Goal: Task Accomplishment & Management: Use online tool/utility

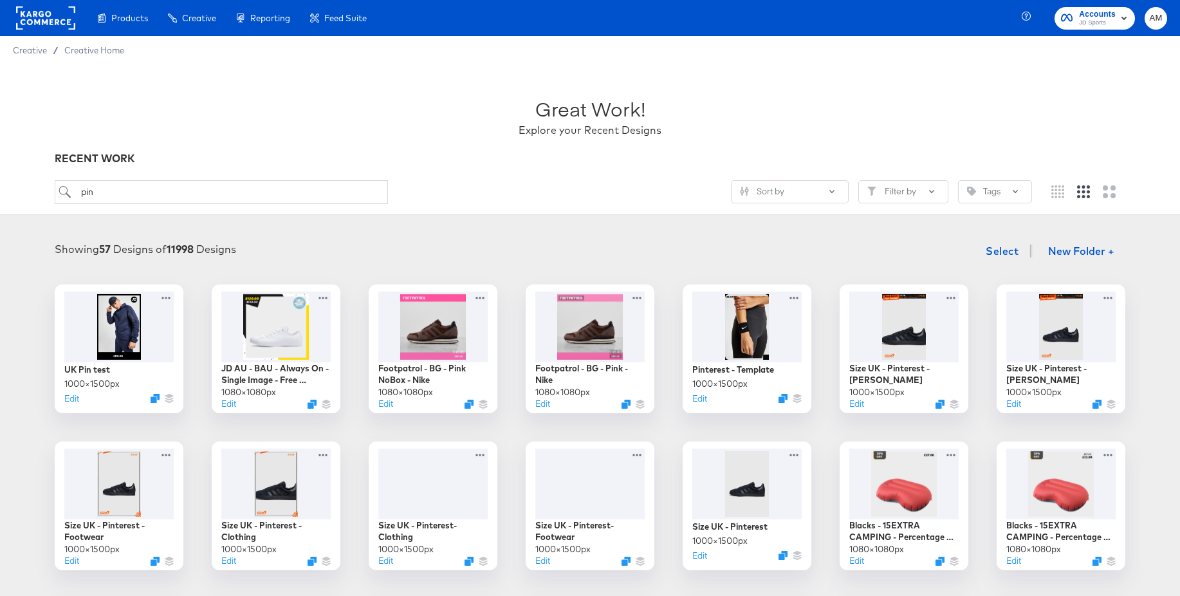
click at [44, 19] on rect at bounding box center [45, 17] width 59 height 23
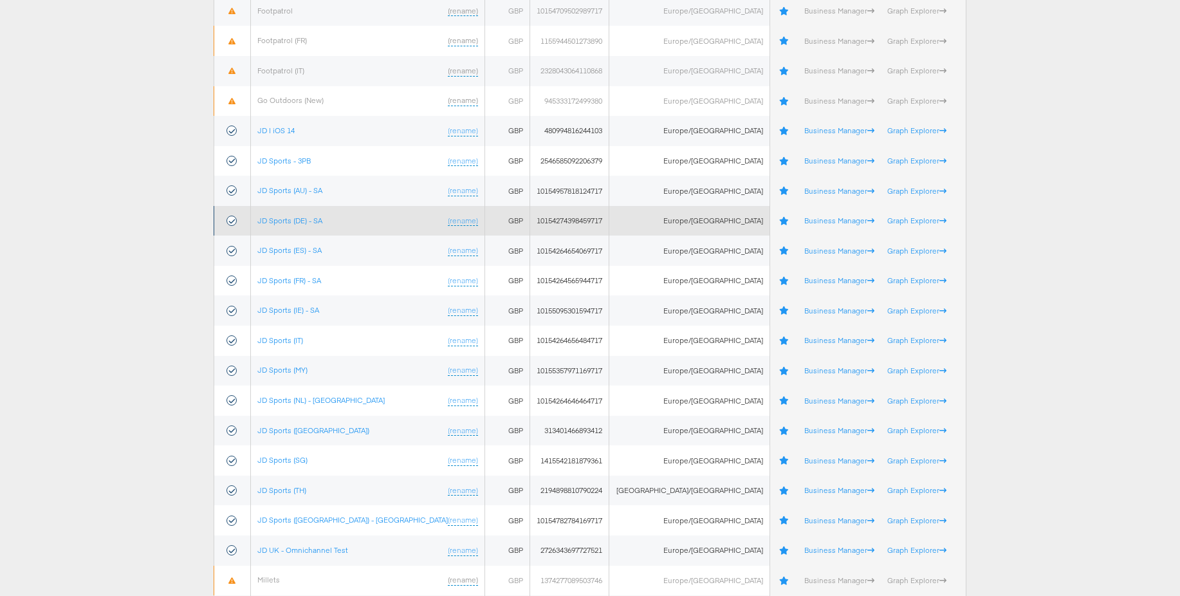
scroll to position [248, 0]
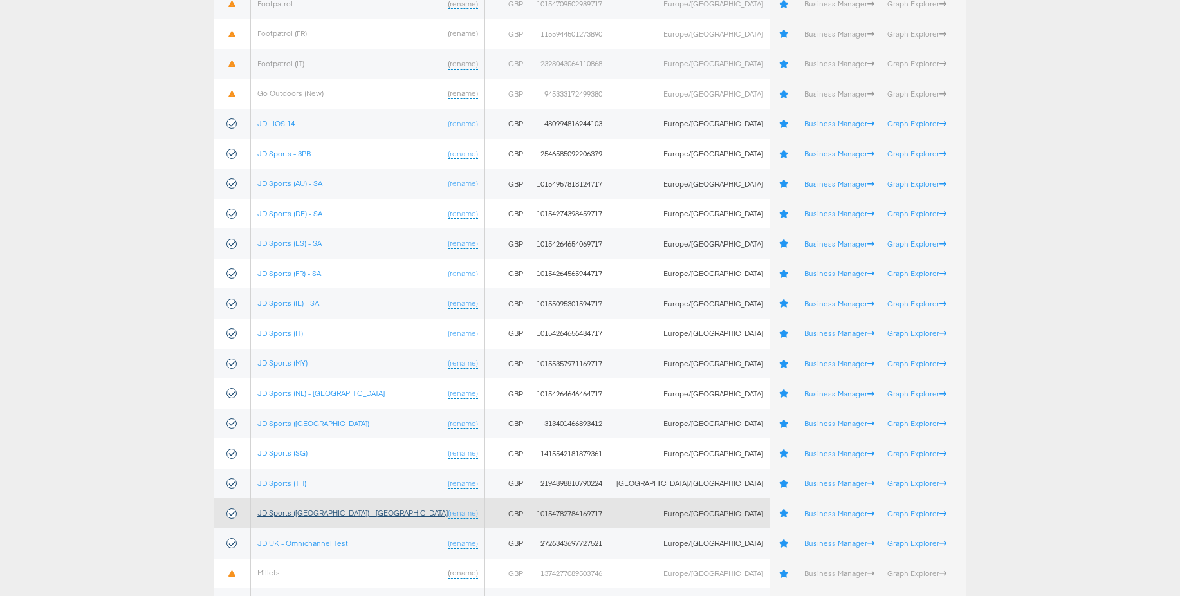
click at [300, 517] on link "JD Sports ([GEOGRAPHIC_DATA]) - [GEOGRAPHIC_DATA]" at bounding box center [352, 513] width 190 height 10
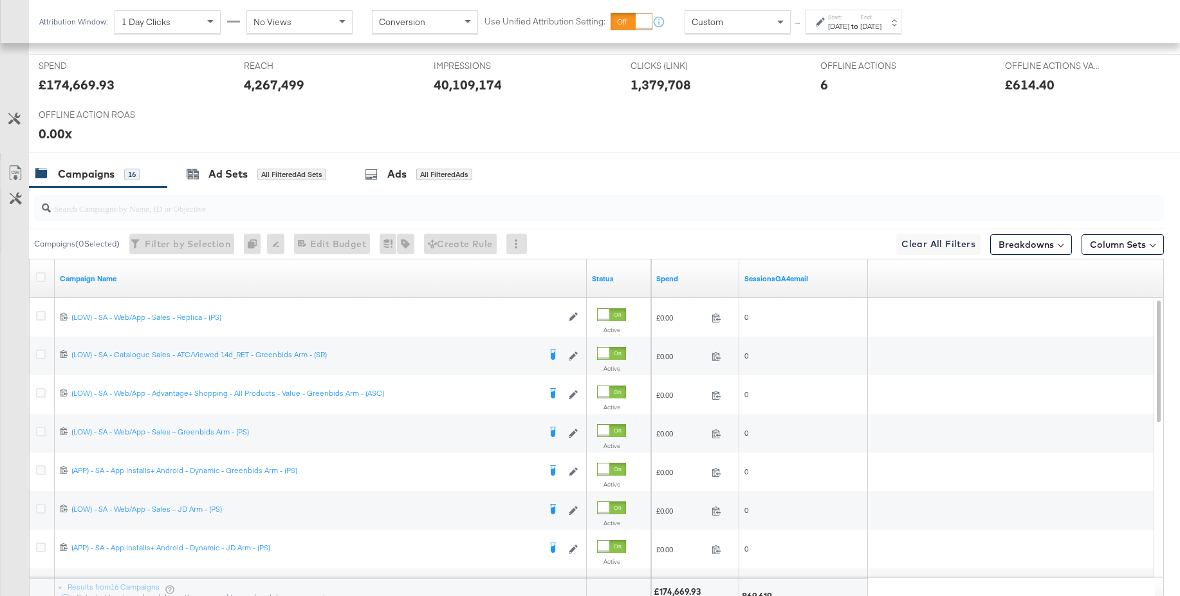
scroll to position [558, 0]
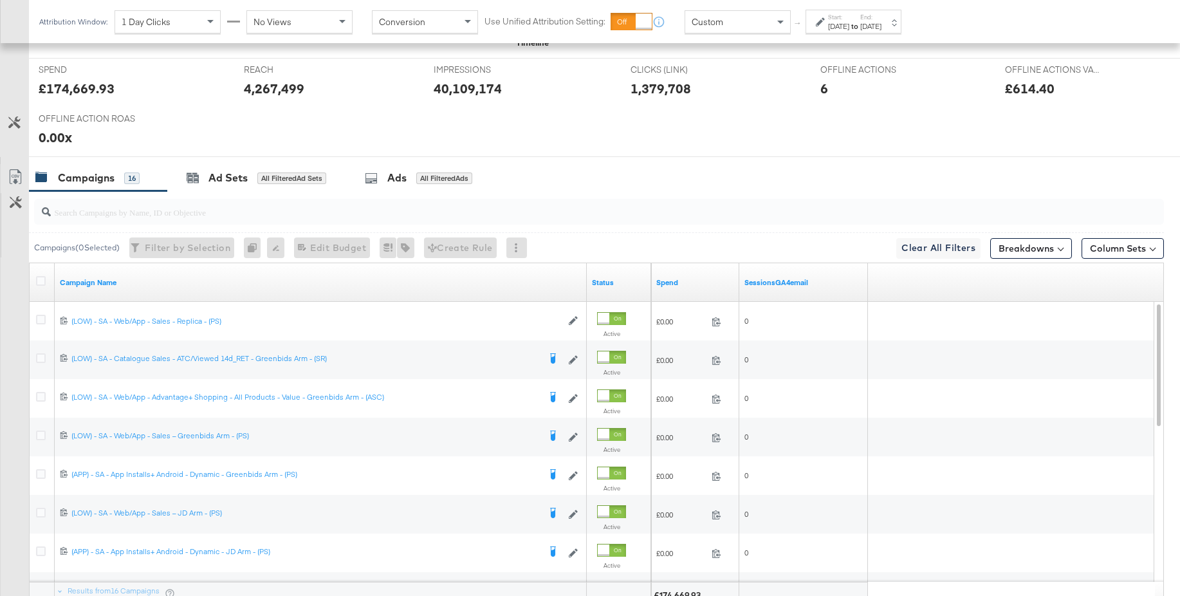
click at [280, 214] on input "search" at bounding box center [556, 206] width 1010 height 25
type input "sa -"
click at [398, 181] on div "Ads" at bounding box center [396, 177] width 19 height 15
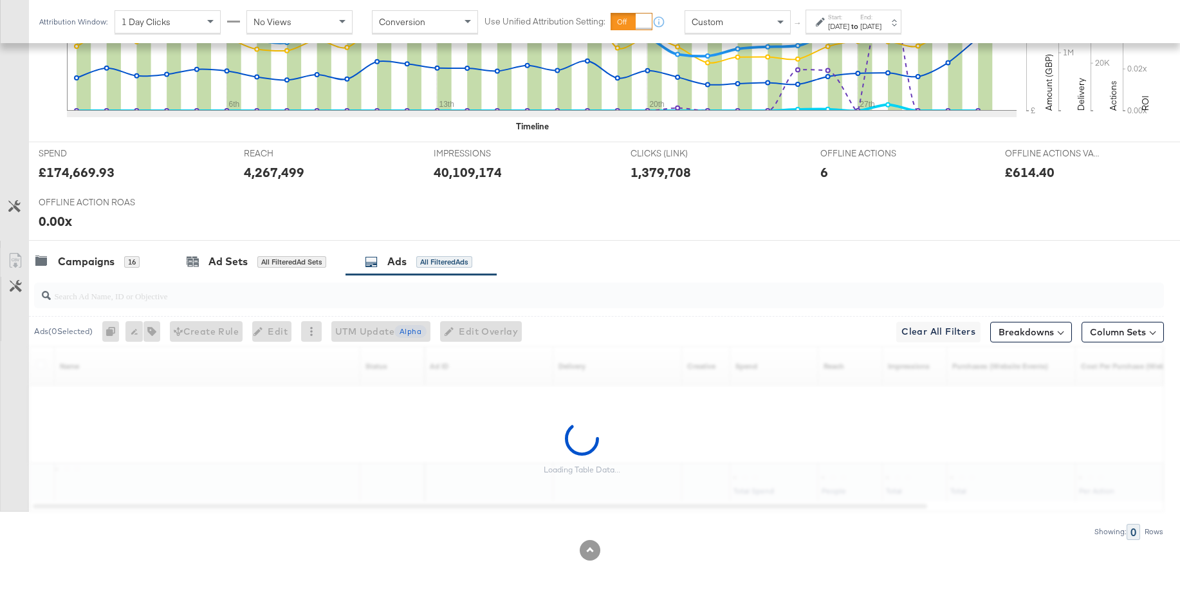
scroll to position [475, 0]
click at [122, 296] on input "search" at bounding box center [556, 290] width 1010 height 25
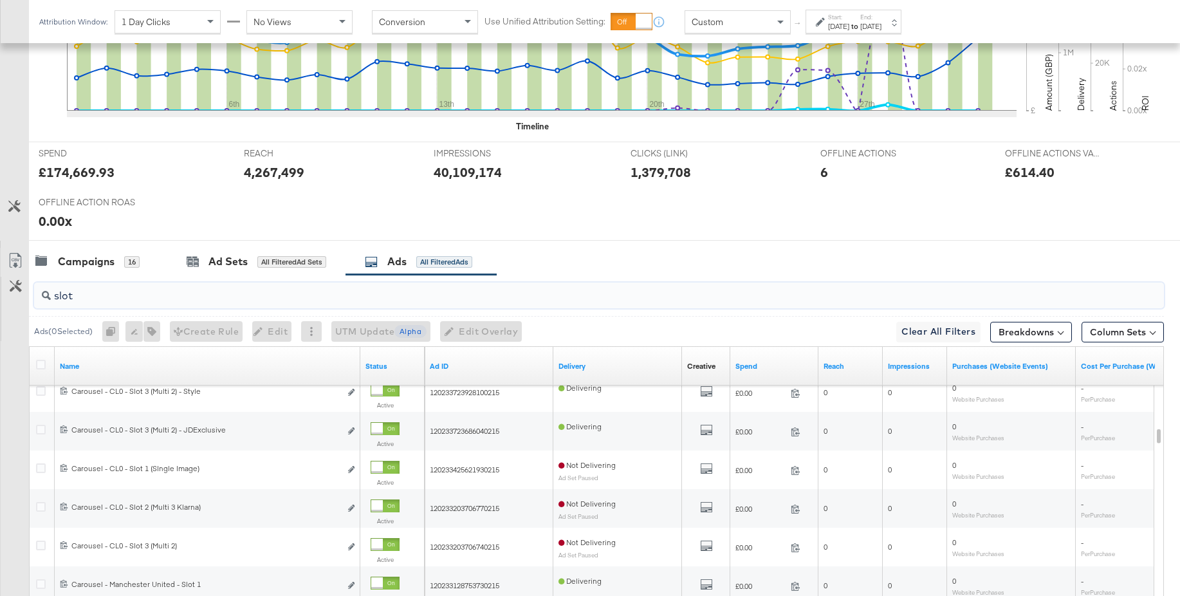
drag, startPoint x: 117, startPoint y: 299, endPoint x: 49, endPoint y: 290, distance: 68.8
click at [49, 290] on div "slot" at bounding box center [599, 295] width 1130 height 26
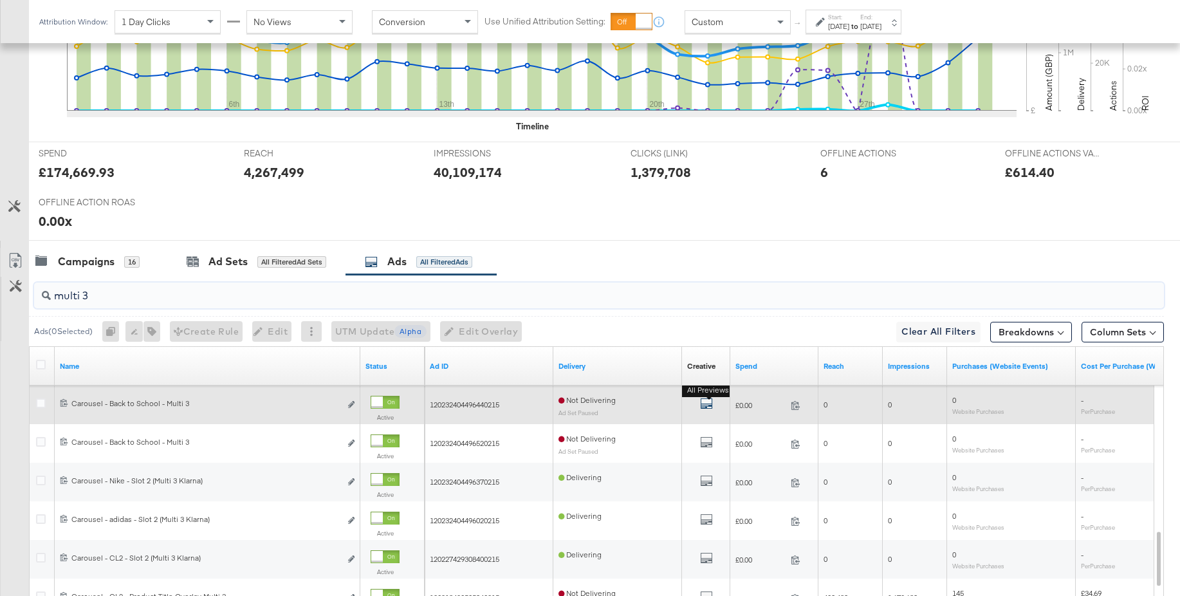
type input "multi 3"
click at [706, 404] on icon "default" at bounding box center [706, 403] width 13 height 13
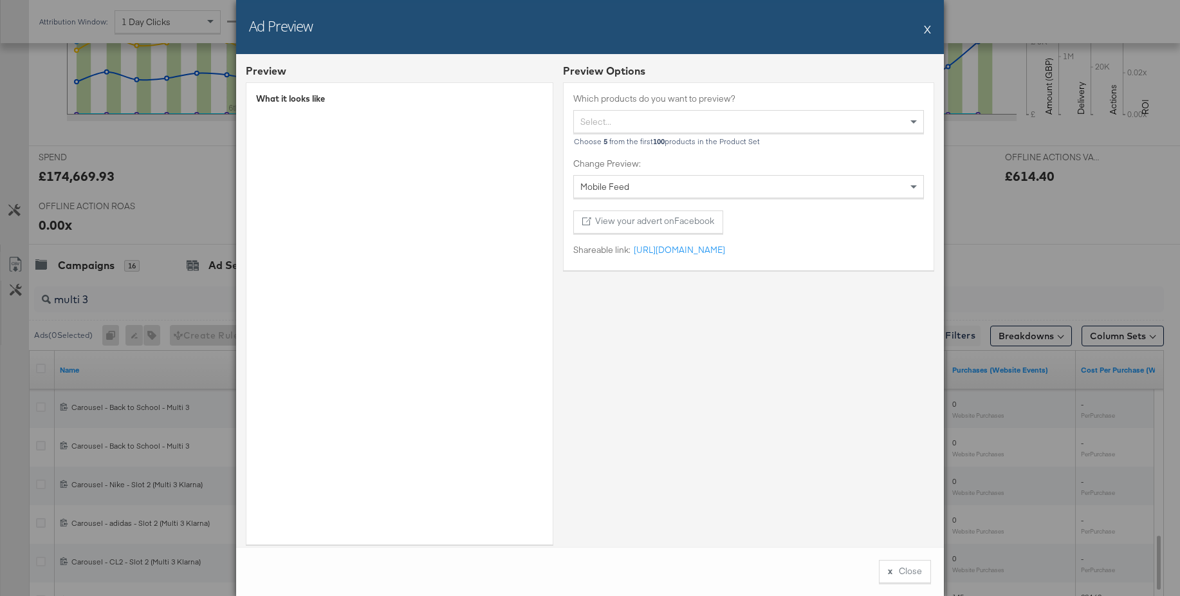
scroll to position [472, 0]
click at [927, 30] on button "X" at bounding box center [927, 29] width 7 height 26
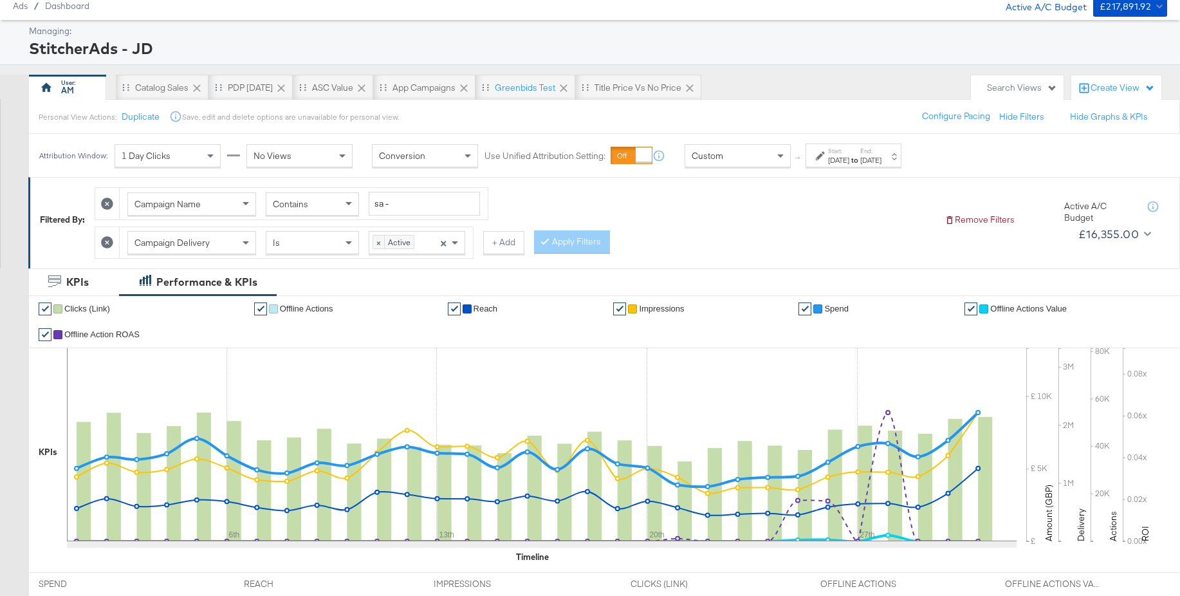
scroll to position [0, 0]
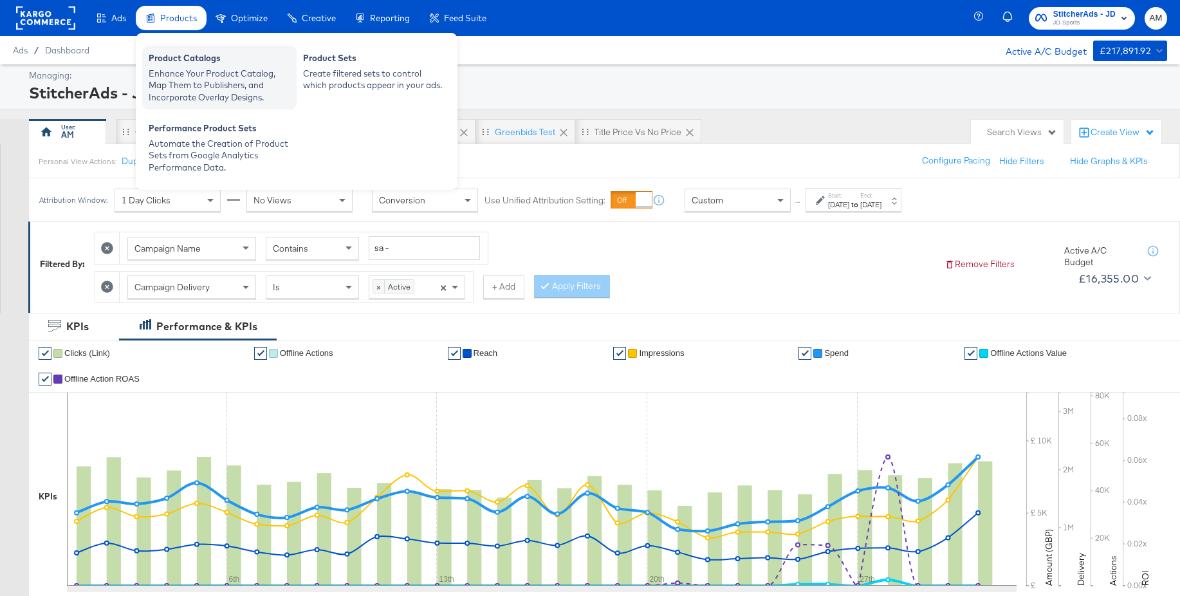
click at [184, 74] on div "Enhance Your Product Catalog, Map Them to Publishers, and Incorporate Overlay D…" at bounding box center [220, 86] width 142 height 36
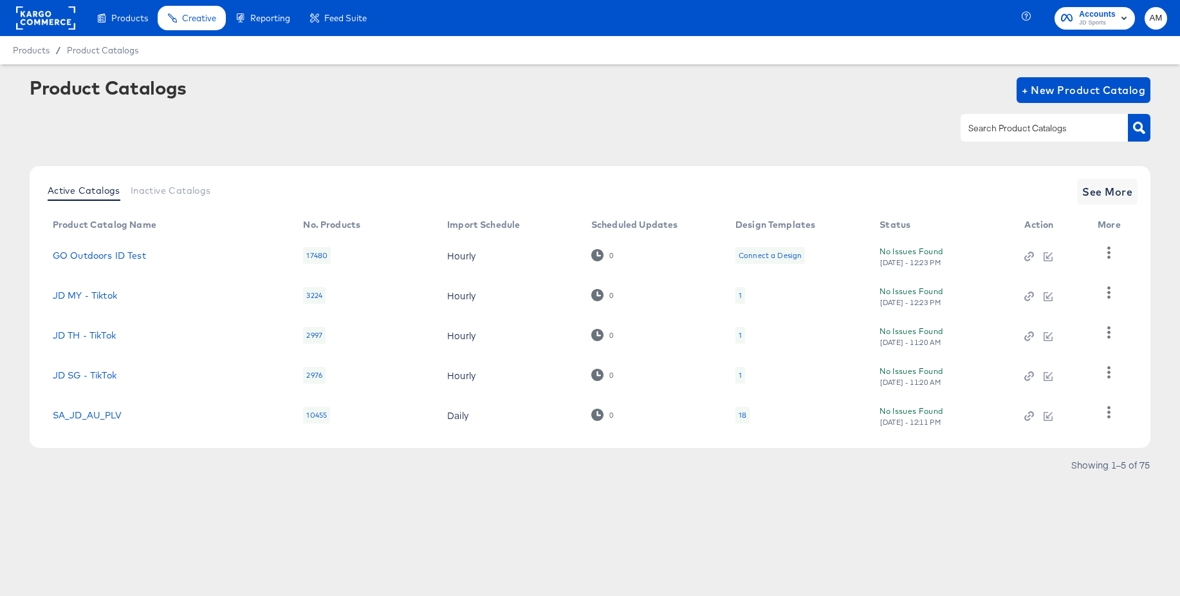
click at [1061, 128] on input "text" at bounding box center [1034, 128] width 137 height 15
type input "main"
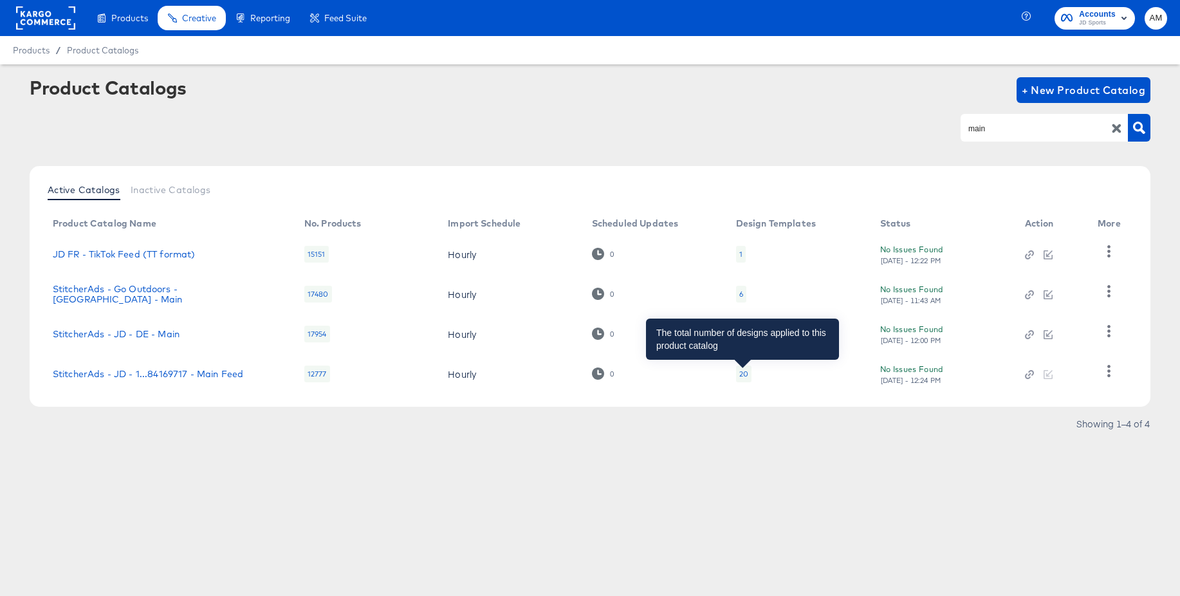
click at [743, 374] on div "20" at bounding box center [743, 374] width 9 height 10
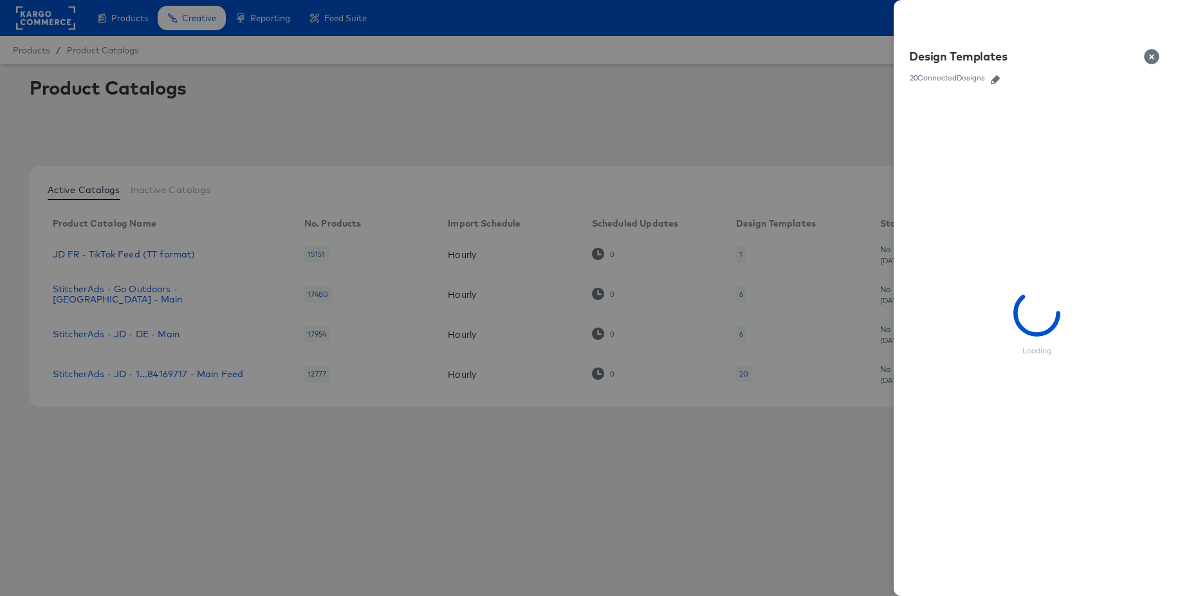
click at [995, 80] on icon "button" at bounding box center [995, 79] width 9 height 9
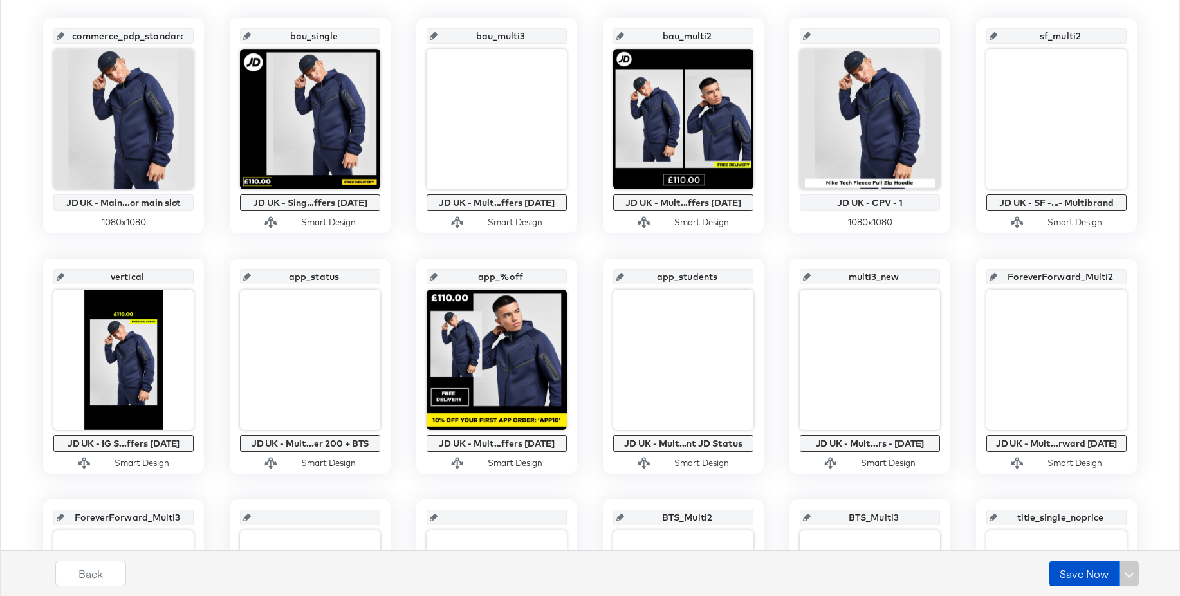
scroll to position [423, 0]
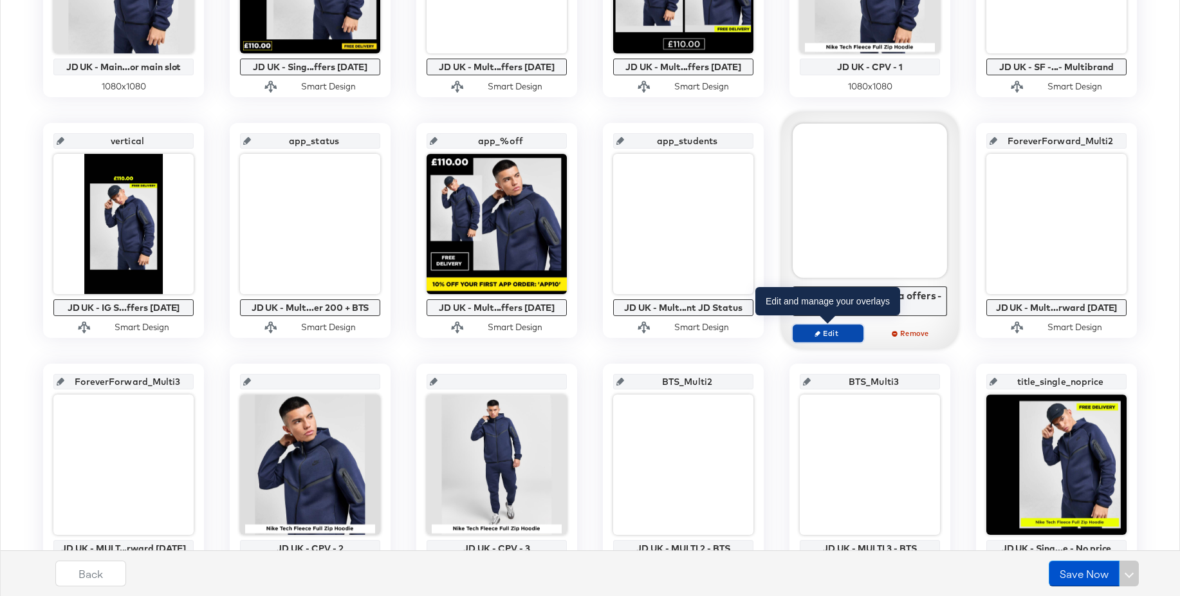
click at [816, 327] on button "Edit" at bounding box center [828, 333] width 71 height 18
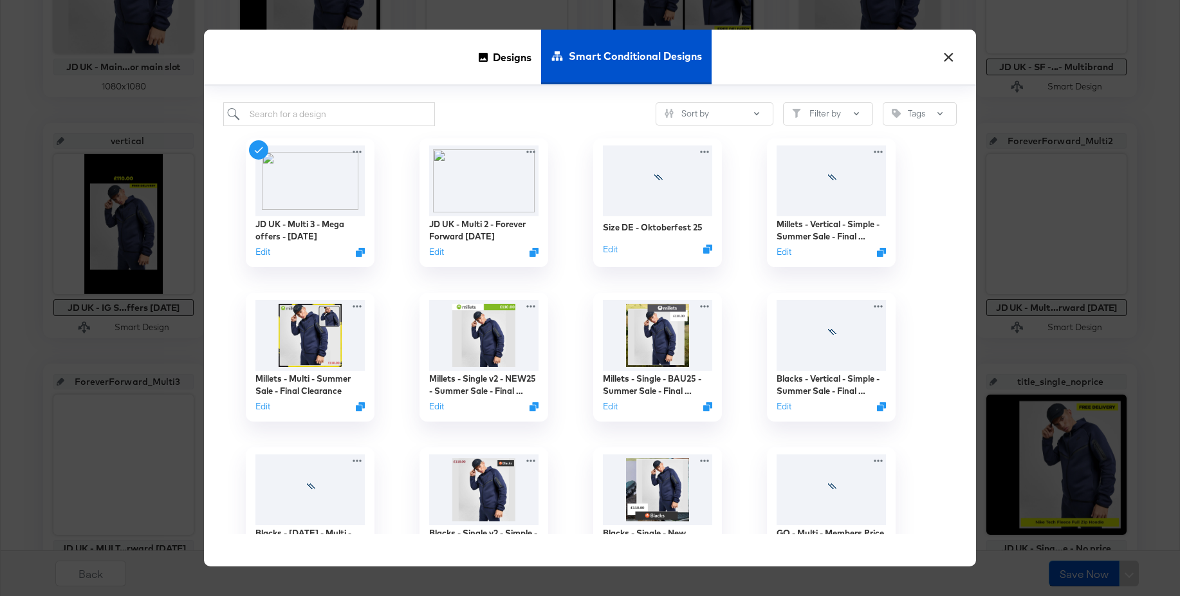
scroll to position [422, 0]
click at [952, 59] on button "×" at bounding box center [948, 53] width 23 height 23
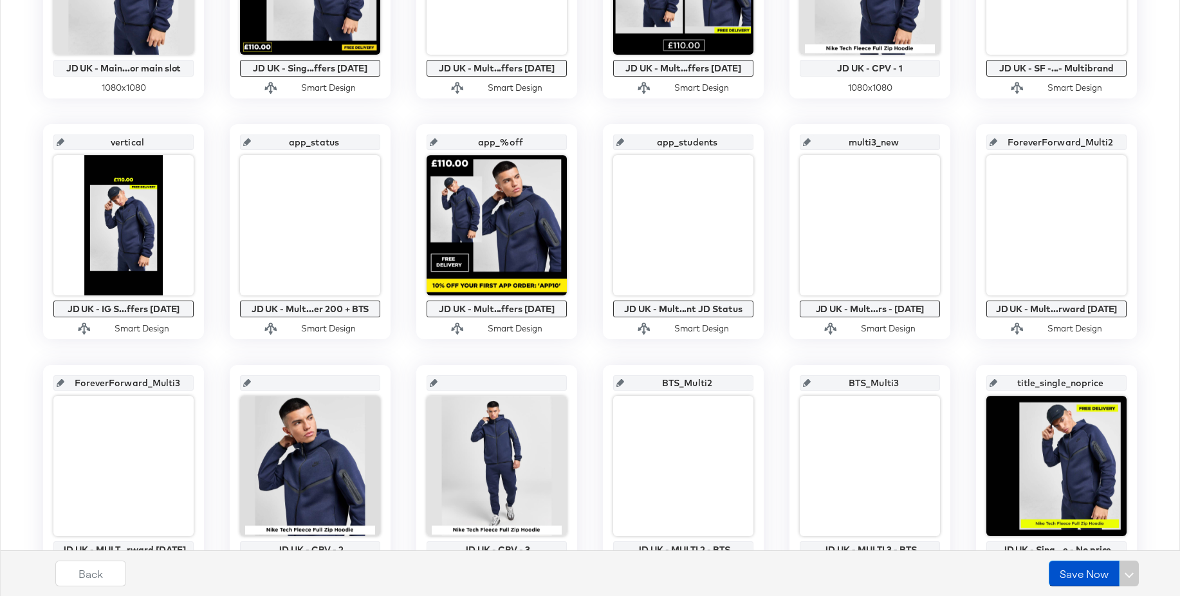
scroll to position [0, 0]
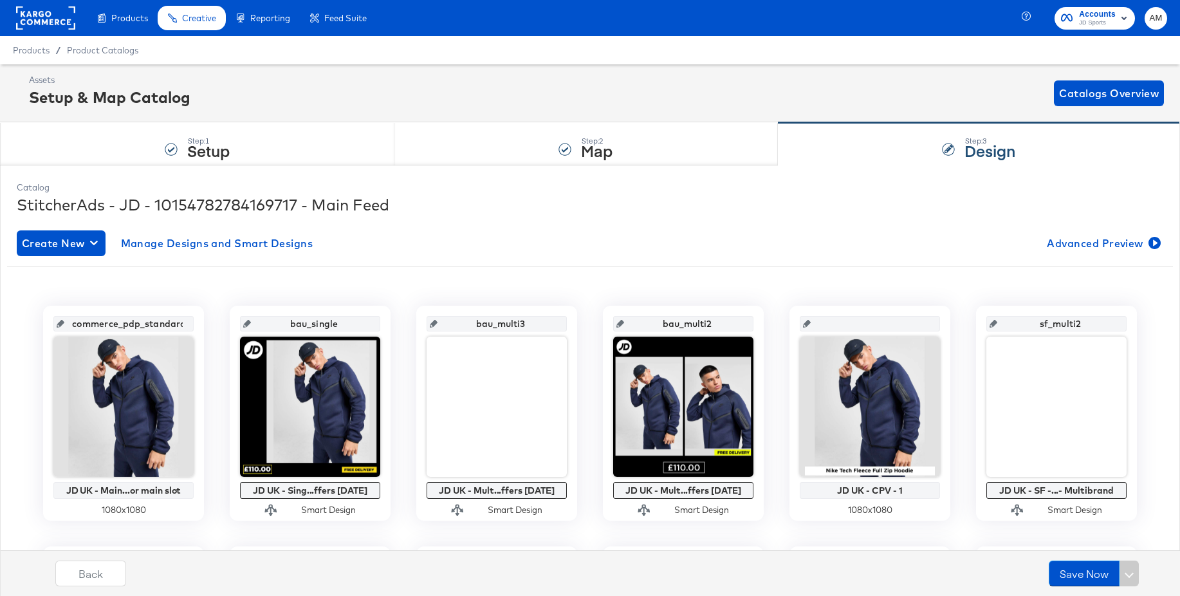
click at [49, 17] on rect at bounding box center [45, 17] width 59 height 23
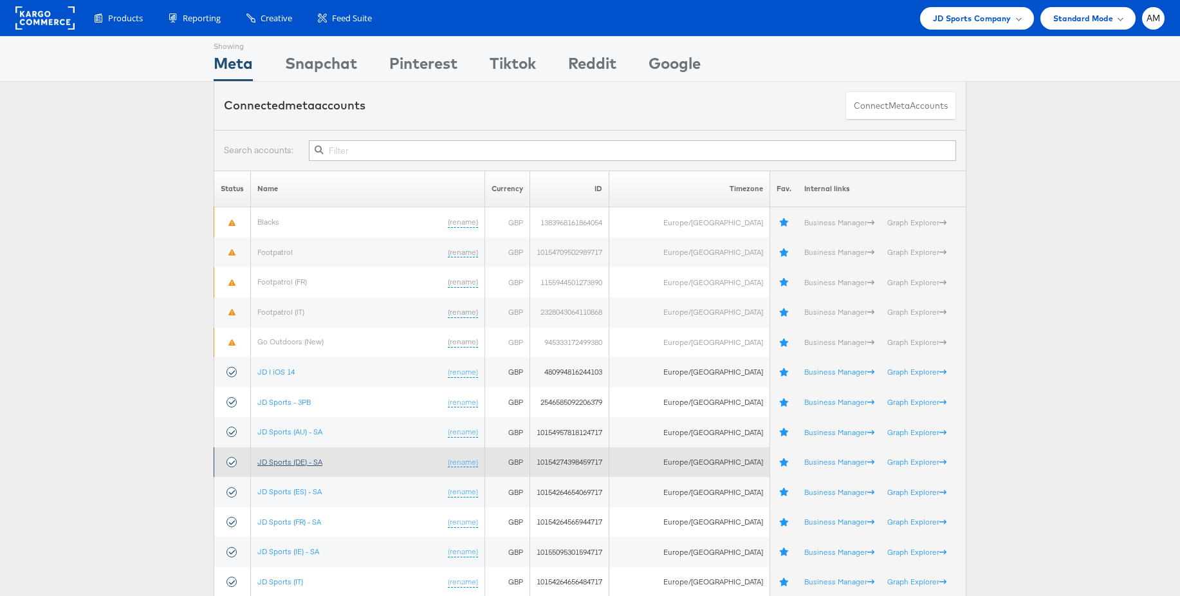
click at [302, 461] on link "JD Sports (DE) - SA" at bounding box center [289, 462] width 65 height 10
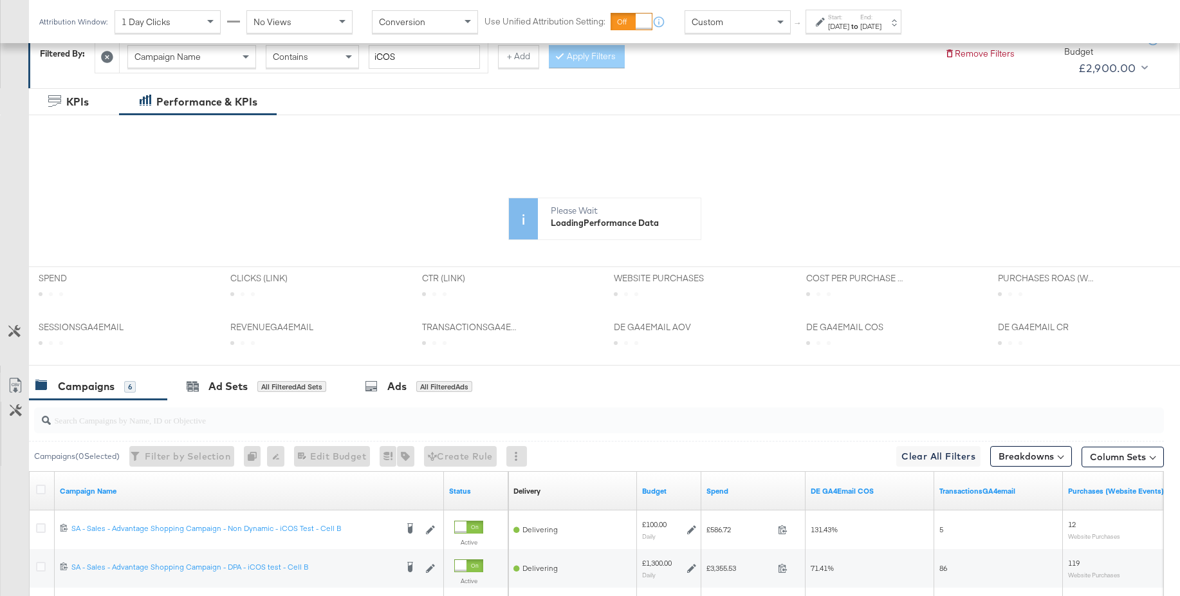
scroll to position [203, 0]
